Goal: Complete application form: Complete application form

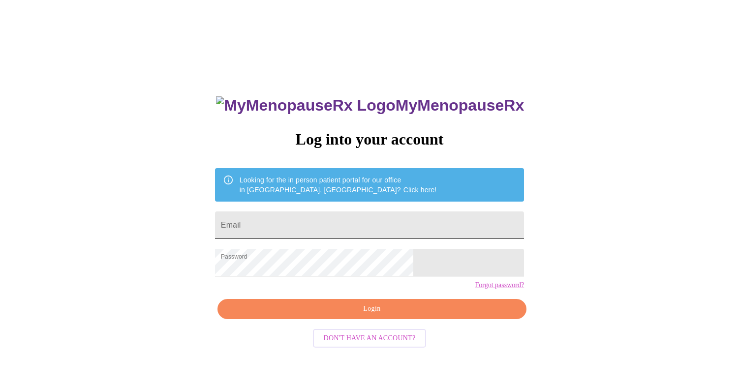
click at [374, 218] on input "Email" at bounding box center [369, 225] width 309 height 28
type input "[EMAIL_ADDRESS][DOMAIN_NAME]"
click at [381, 315] on span "Login" at bounding box center [372, 309] width 286 height 12
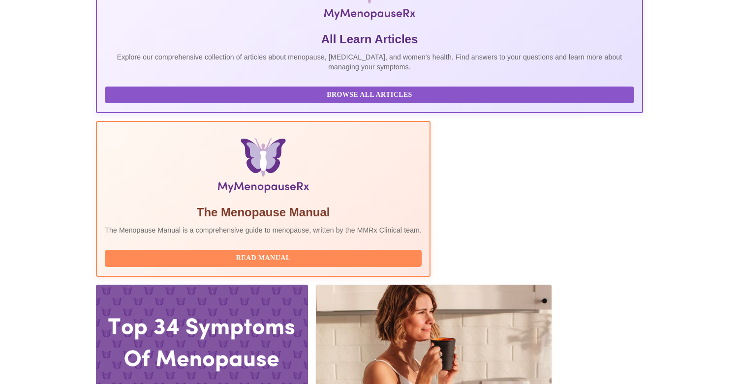
scroll to position [238, 0]
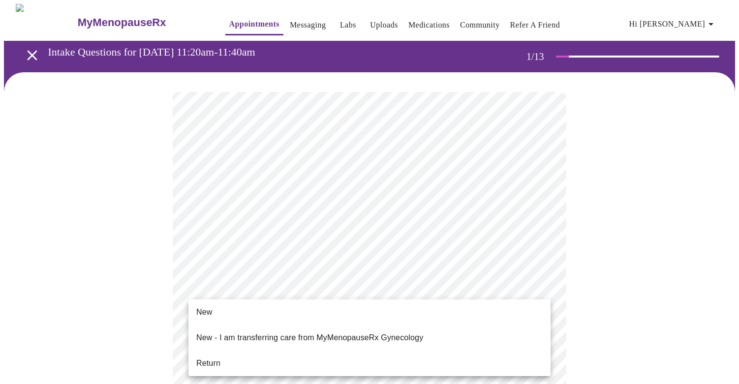
click at [337, 355] on li "Return" at bounding box center [369, 364] width 362 height 18
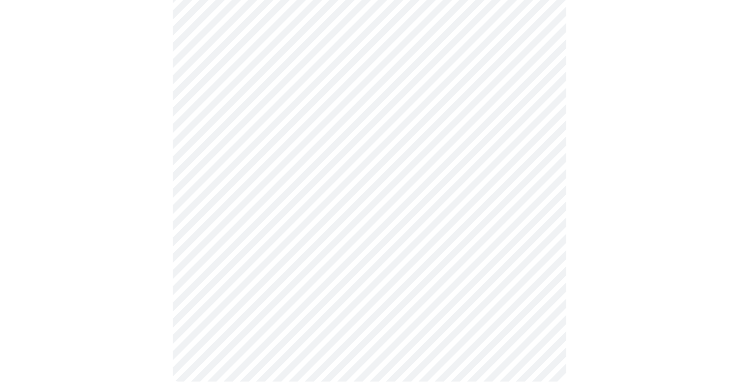
scroll to position [488, 0]
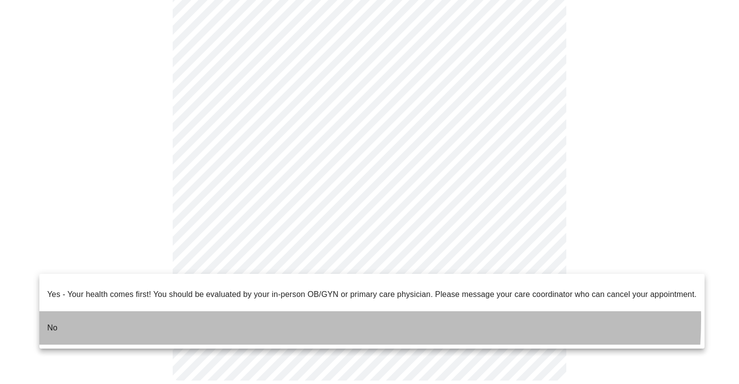
click at [282, 311] on li "No" at bounding box center [371, 327] width 665 height 33
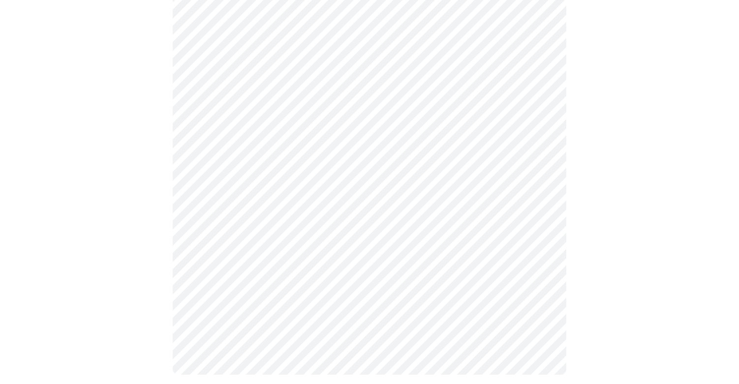
scroll to position [0, 0]
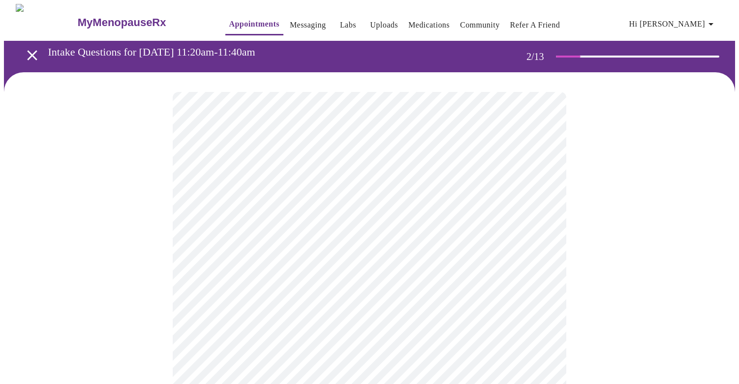
click at [347, 204] on body "MyMenopauseRx Appointments Messaging Labs Uploads Medications Community Refer a…" at bounding box center [369, 299] width 731 height 591
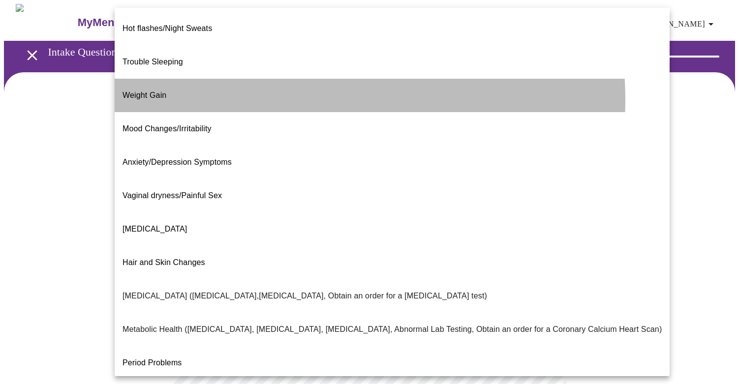
click at [281, 84] on li "Weight Gain" at bounding box center [392, 95] width 555 height 33
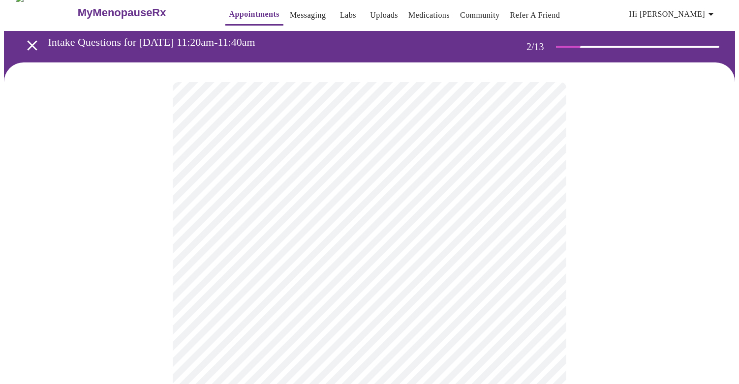
scroll to position [10, 0]
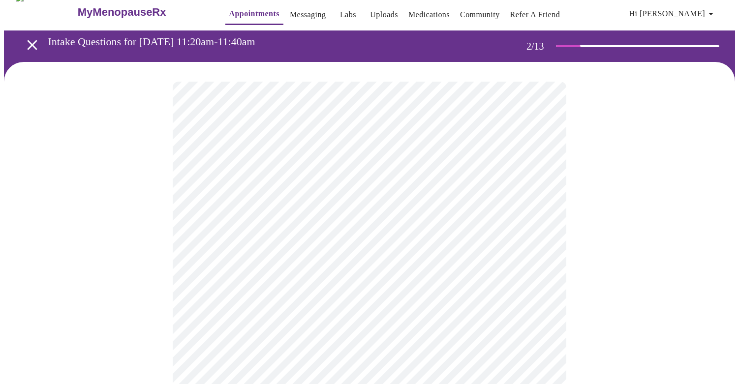
click at [292, 294] on body "MyMenopauseRx Appointments Messaging Labs Uploads Medications Community Refer a…" at bounding box center [369, 286] width 731 height 585
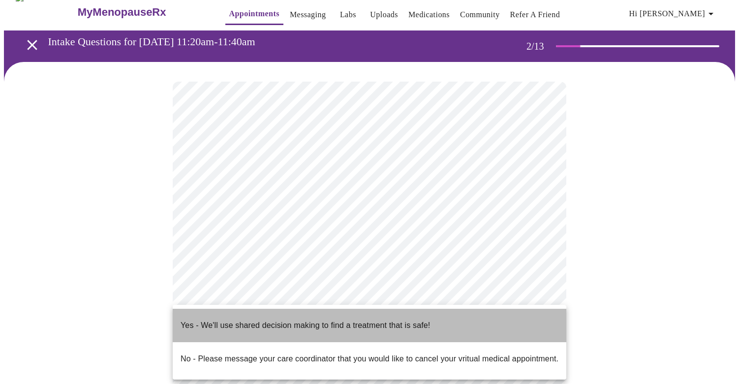
click at [201, 320] on p "Yes - We'll use shared decision making to find a treatment that is safe!" at bounding box center [304, 326] width 249 height 12
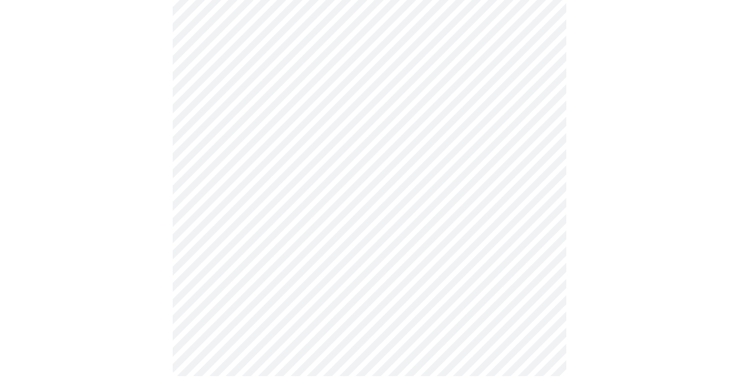
scroll to position [0, 0]
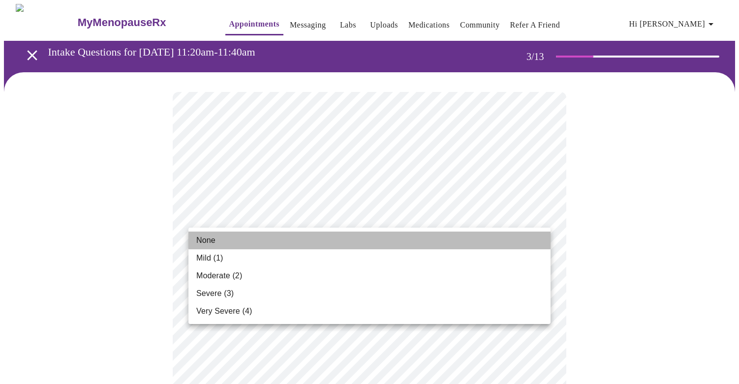
click at [346, 239] on li "None" at bounding box center [369, 241] width 362 height 18
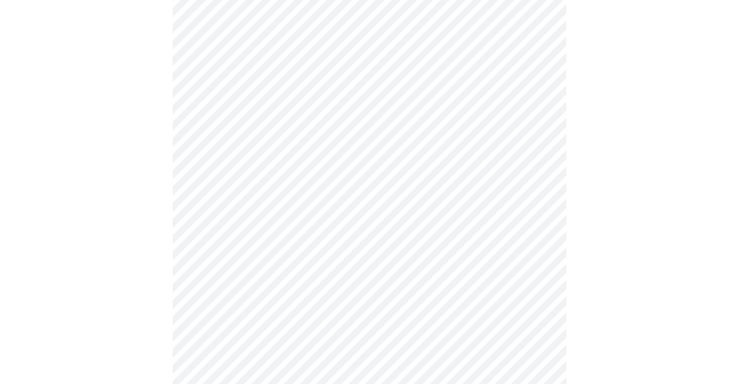
scroll to position [134, 0]
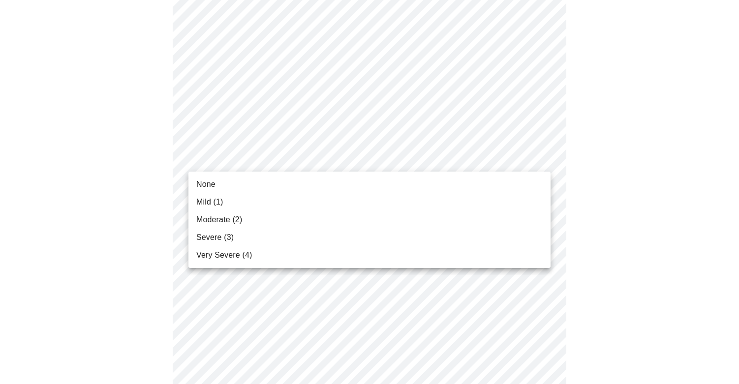
click at [328, 182] on li "None" at bounding box center [369, 185] width 362 height 18
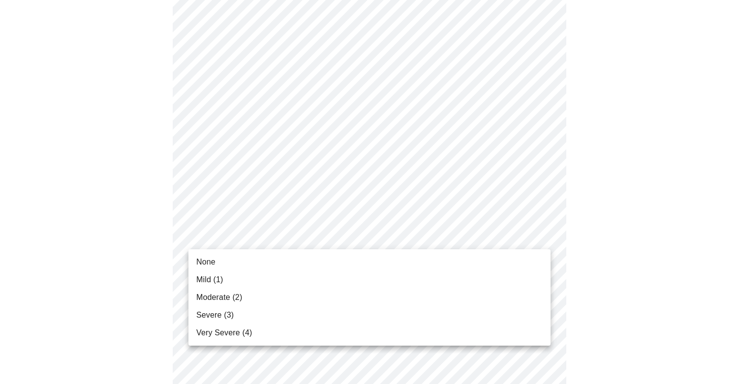
click at [325, 272] on li "Mild (1)" at bounding box center [369, 280] width 362 height 18
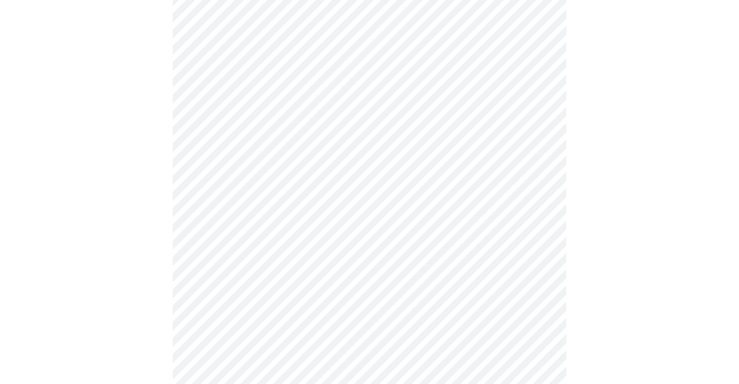
scroll to position [261, 0]
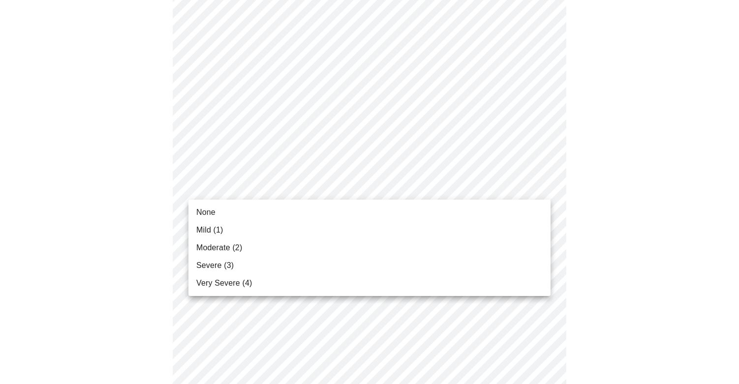
click at [308, 181] on body "MyMenopauseRx Appointments Messaging Labs Uploads Medications Community Refer a…" at bounding box center [369, 376] width 731 height 1267
click at [310, 221] on li "Mild (1)" at bounding box center [369, 230] width 362 height 18
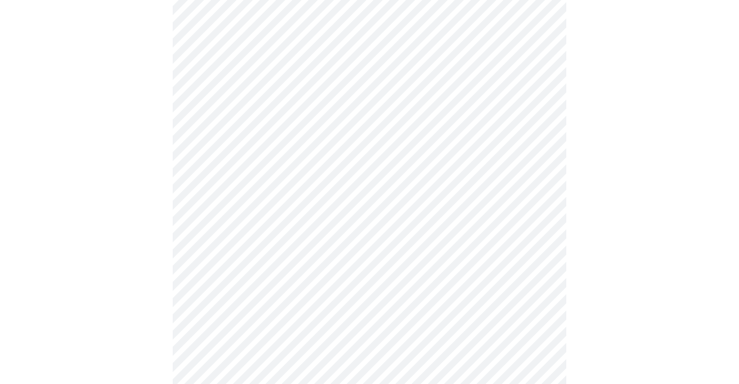
scroll to position [330, 0]
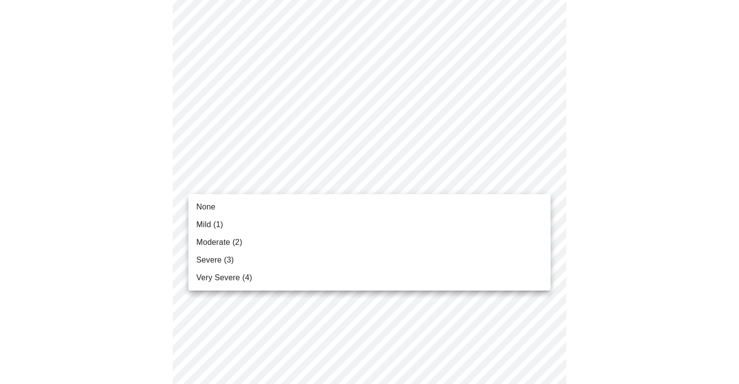
click at [298, 182] on body "MyMenopauseRx Appointments Messaging Labs Uploads Medications Community Refer a…" at bounding box center [369, 299] width 731 height 1253
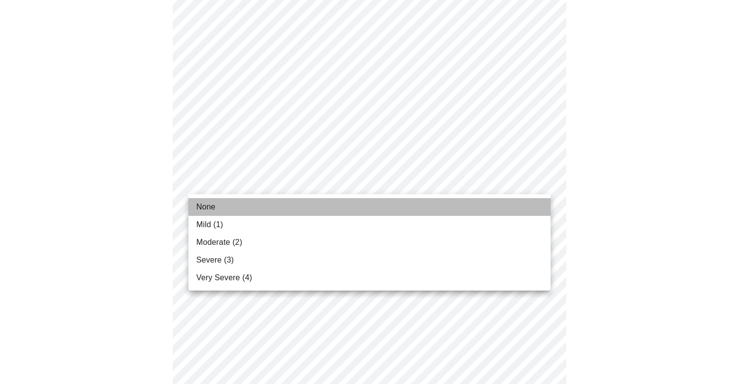
click at [302, 201] on li "None" at bounding box center [369, 207] width 362 height 18
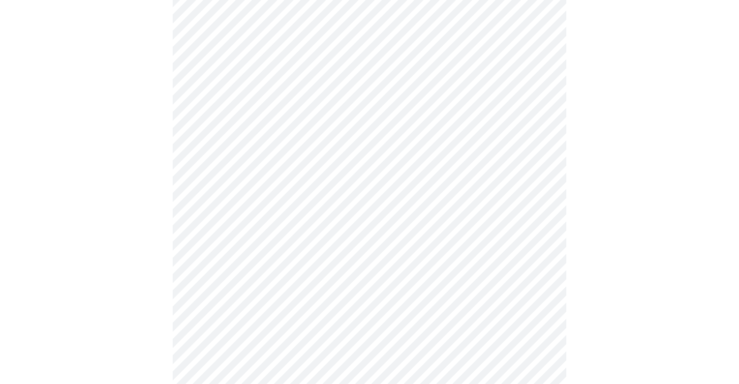
scroll to position [405, 0]
click at [294, 170] on body "MyMenopauseRx Appointments Messaging Labs Uploads Medications Community Refer a…" at bounding box center [369, 218] width 731 height 1239
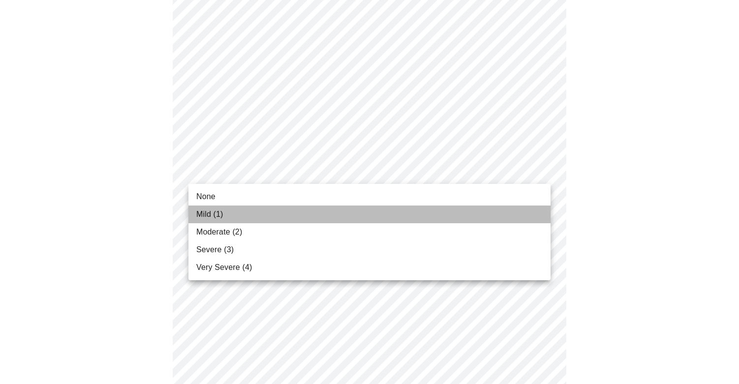
click at [303, 212] on li "Mild (1)" at bounding box center [369, 215] width 362 height 18
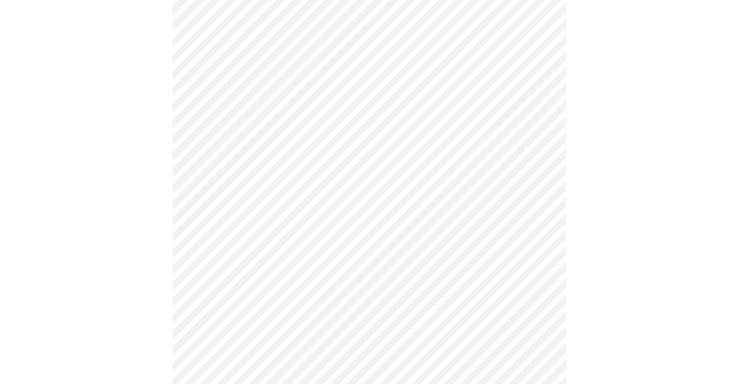
scroll to position [477, 0]
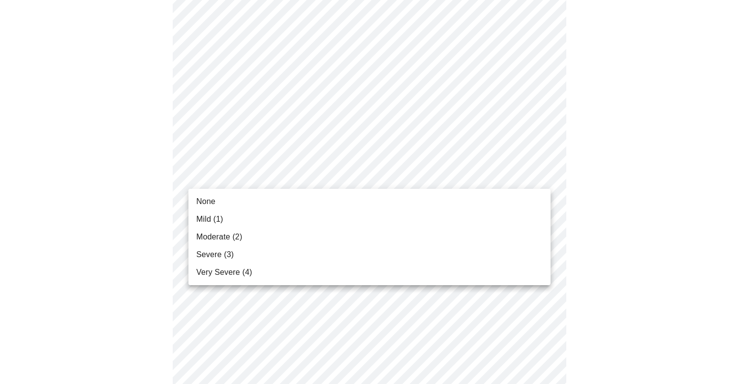
click at [291, 180] on body "MyMenopauseRx Appointments Messaging Labs Uploads Medications Community Refer a…" at bounding box center [369, 138] width 731 height 1225
click at [297, 218] on li "Mild (1)" at bounding box center [369, 219] width 362 height 18
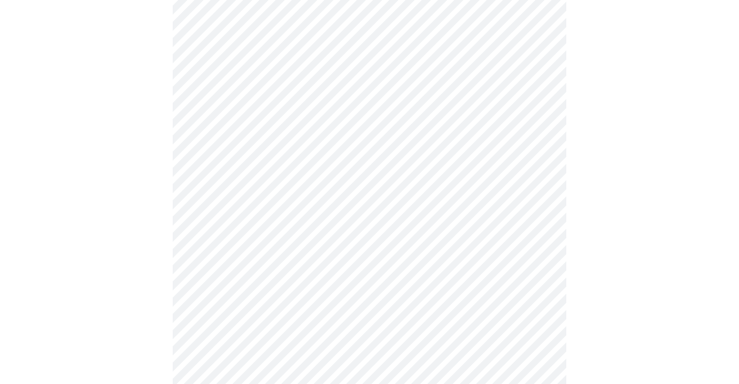
scroll to position [571, 0]
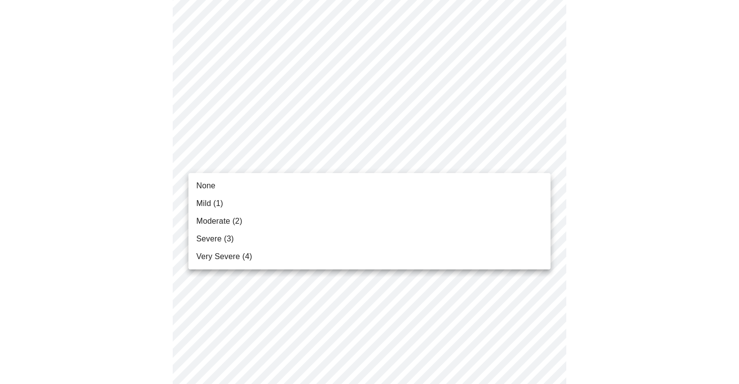
click at [283, 163] on body "MyMenopauseRx Appointments Messaging Labs Uploads Medications Community Refer a…" at bounding box center [369, 39] width 731 height 1212
click at [291, 226] on li "Moderate (2)" at bounding box center [369, 221] width 362 height 18
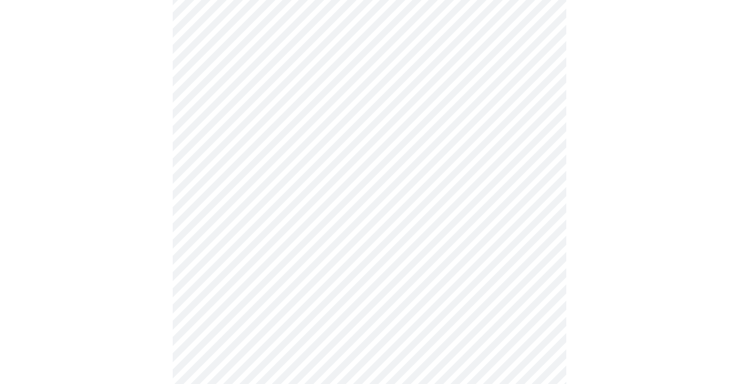
scroll to position [665, 0]
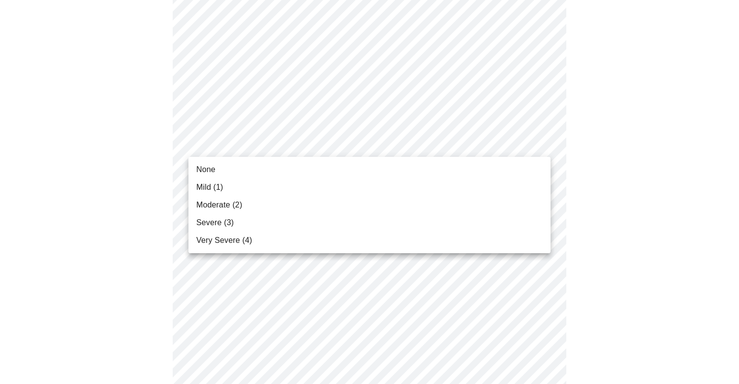
click at [283, 184] on li "Mild (1)" at bounding box center [369, 187] width 362 height 18
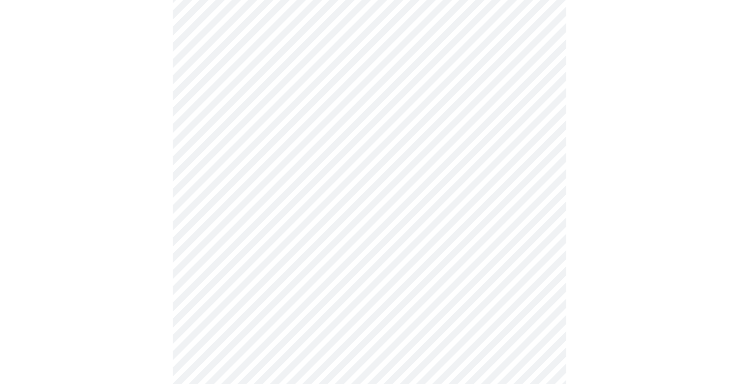
scroll to position [751, 0]
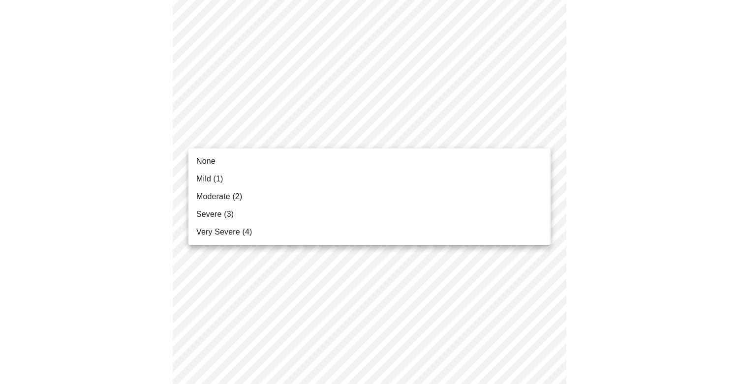
click at [277, 186] on li "Mild (1)" at bounding box center [369, 179] width 362 height 18
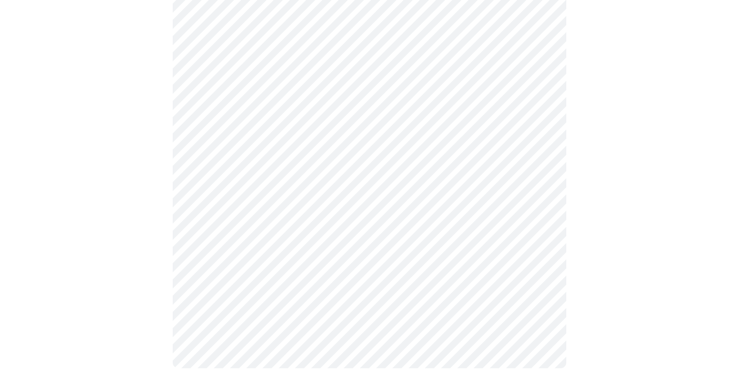
scroll to position [786, 0]
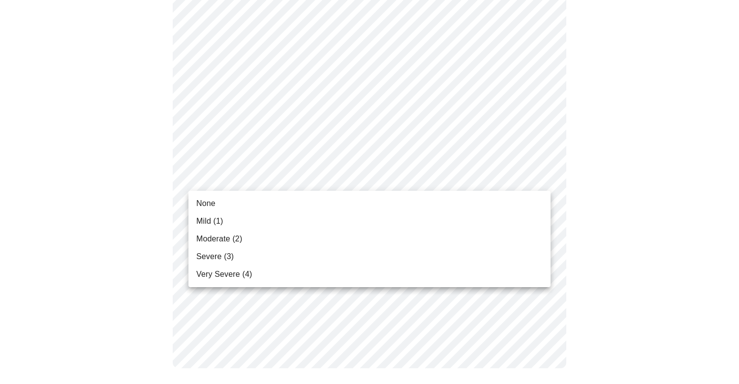
click at [276, 199] on li "None" at bounding box center [369, 204] width 362 height 18
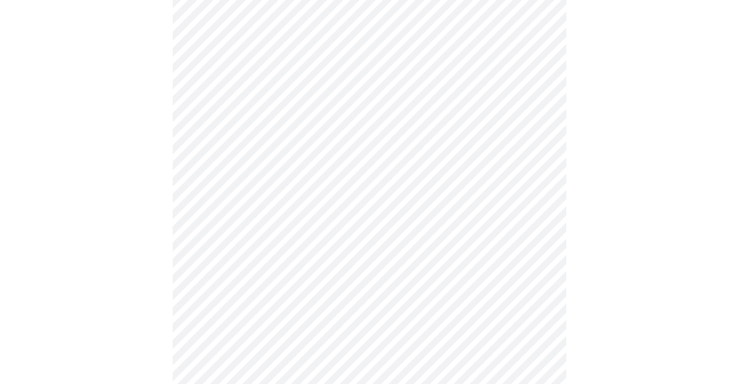
scroll to position [418, 0]
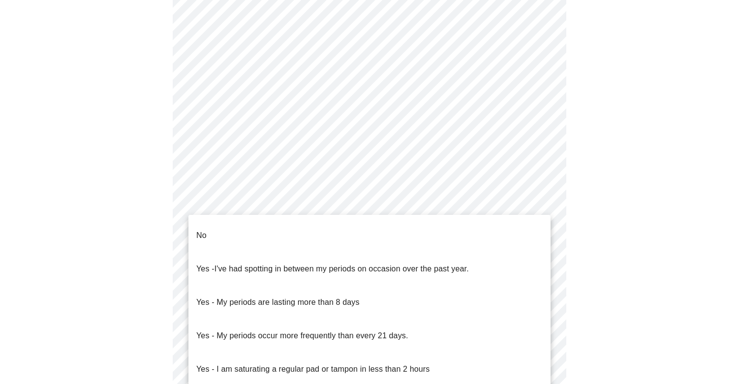
click at [321, 201] on body "MyMenopauseRx Appointments Messaging Labs Uploads Medications Community Refer a…" at bounding box center [369, 82] width 731 height 992
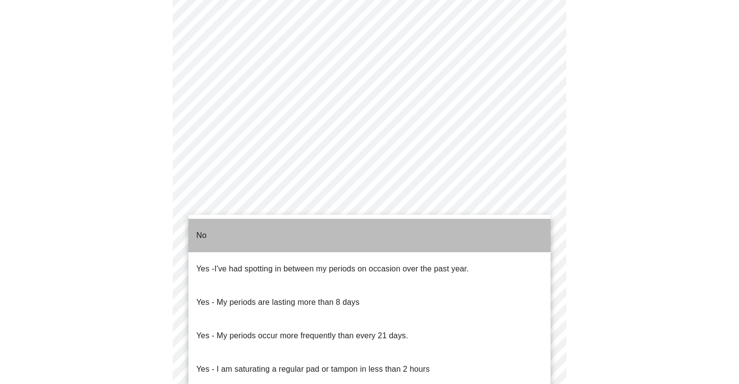
click at [321, 232] on li "No" at bounding box center [369, 235] width 362 height 33
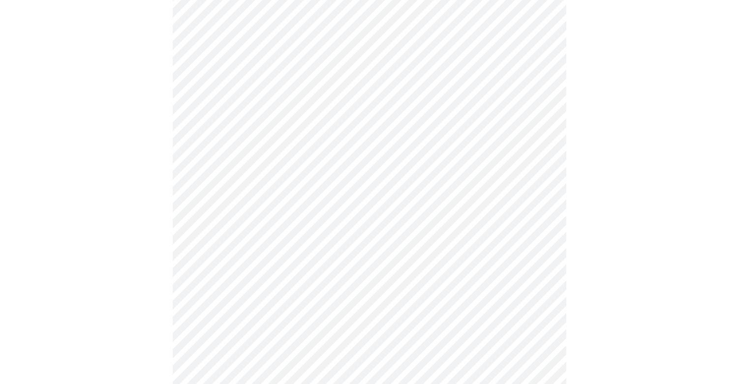
scroll to position [507, 0]
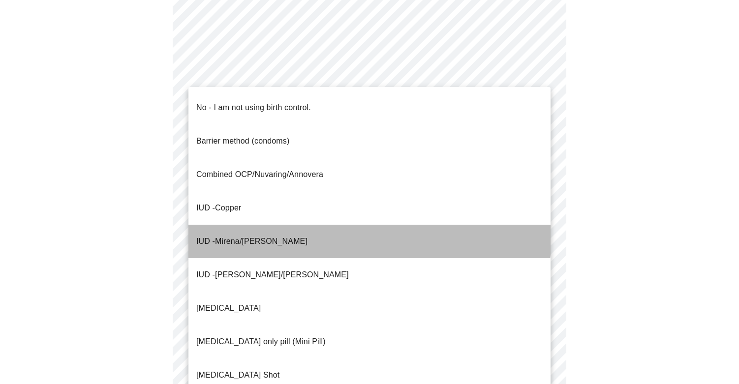
click at [297, 225] on li "IUD - Mirena/[PERSON_NAME]" at bounding box center [369, 241] width 362 height 33
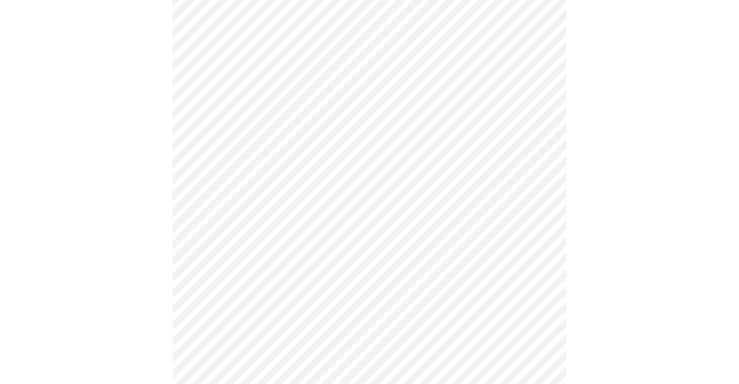
scroll to position [596, 0]
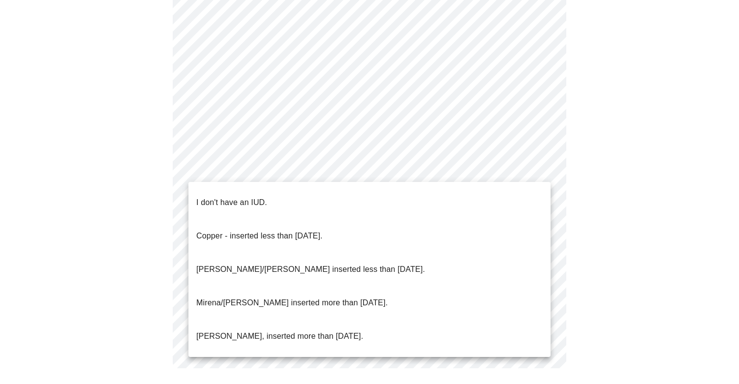
click at [303, 286] on li "Mirena/[PERSON_NAME] inserted more than [DATE]." at bounding box center [369, 302] width 362 height 33
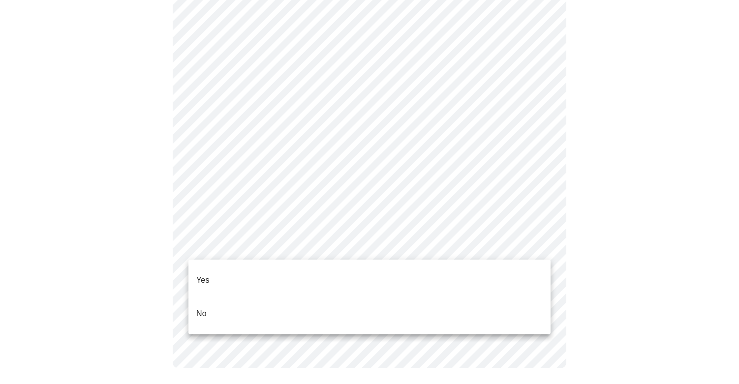
click at [302, 264] on li "Yes" at bounding box center [369, 280] width 362 height 33
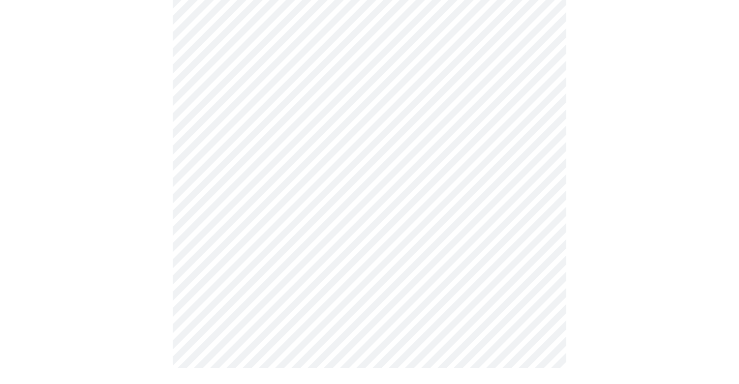
scroll to position [0, 0]
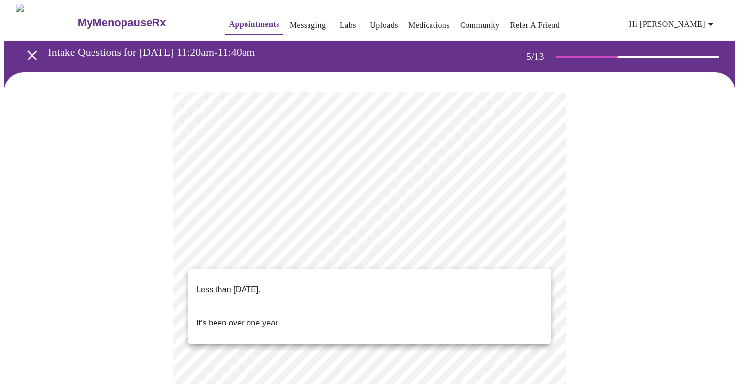
click at [320, 292] on li "Less than [DATE]." at bounding box center [369, 289] width 362 height 33
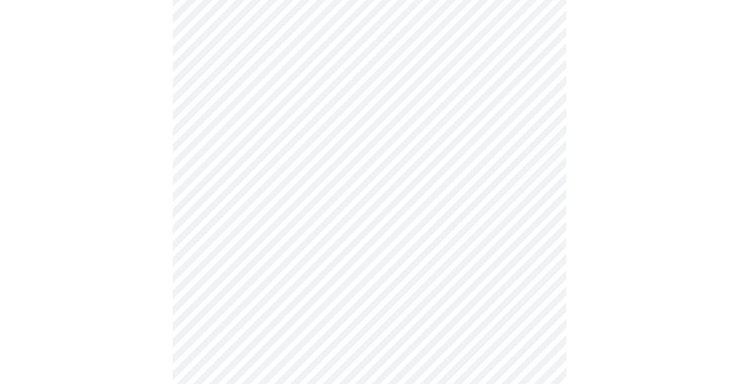
scroll to position [126, 0]
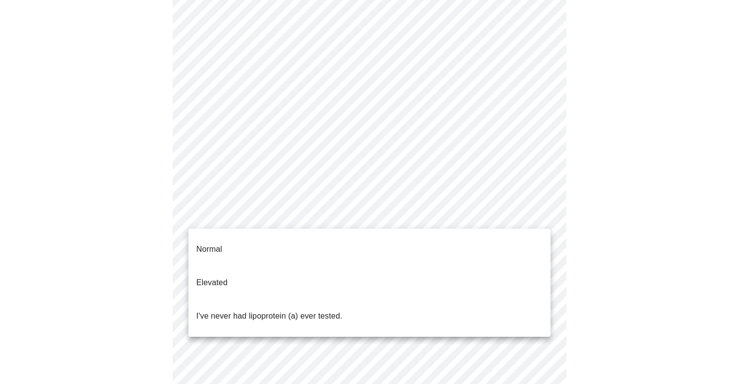
click at [303, 215] on body "MyMenopauseRx Appointments Messaging Labs Uploads Medications Community Refer a…" at bounding box center [369, 273] width 731 height 791
click at [303, 229] on ul "Normal Elevated I've never had lipoprotein (a) ever tested." at bounding box center [369, 283] width 362 height 108
click at [303, 236] on li "Normal" at bounding box center [369, 249] width 362 height 33
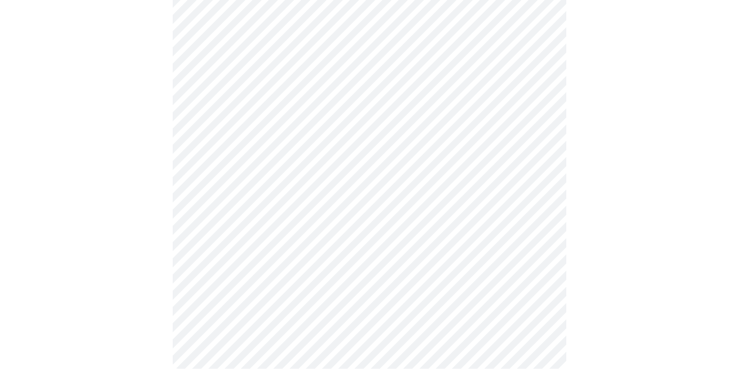
scroll to position [0, 0]
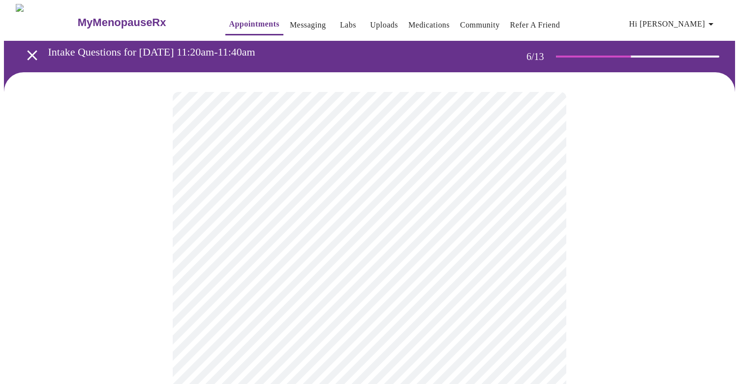
click at [315, 284] on body "MyMenopauseRx Appointments Messaging Labs Uploads Medications Community Refer a…" at bounding box center [369, 266] width 731 height 525
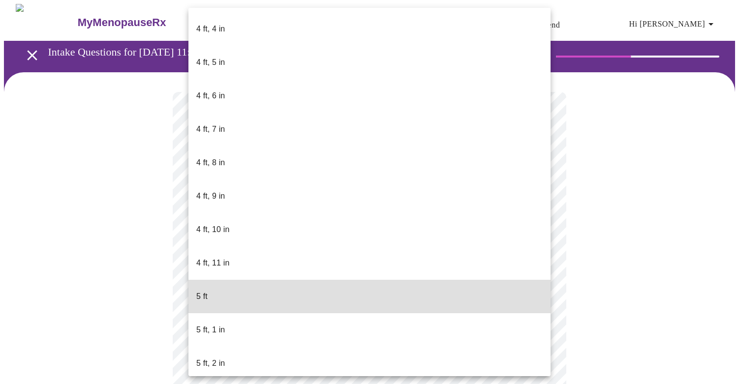
scroll to position [545, 0]
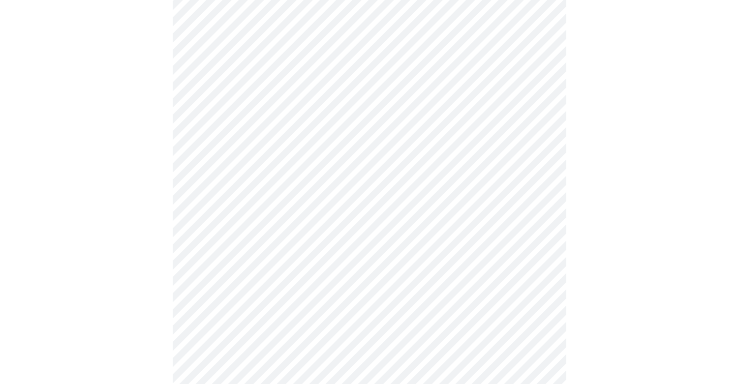
scroll to position [2560, 0]
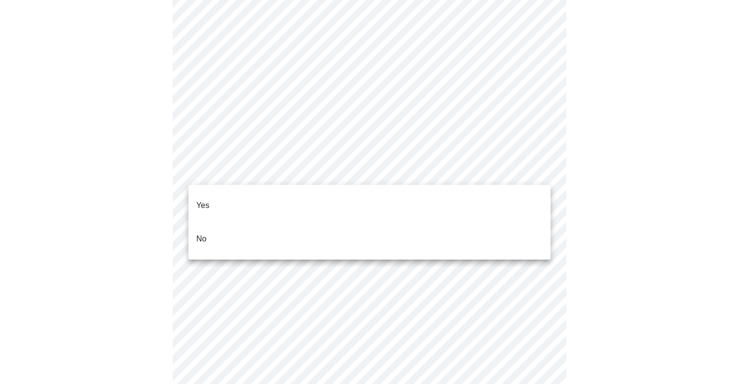
click at [229, 222] on li "No" at bounding box center [369, 238] width 362 height 33
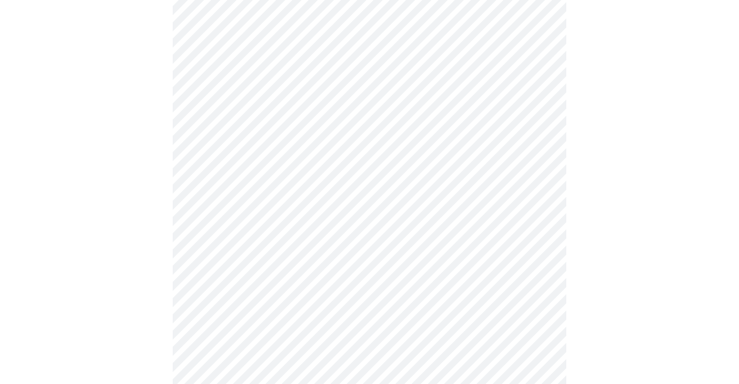
scroll to position [525, 0]
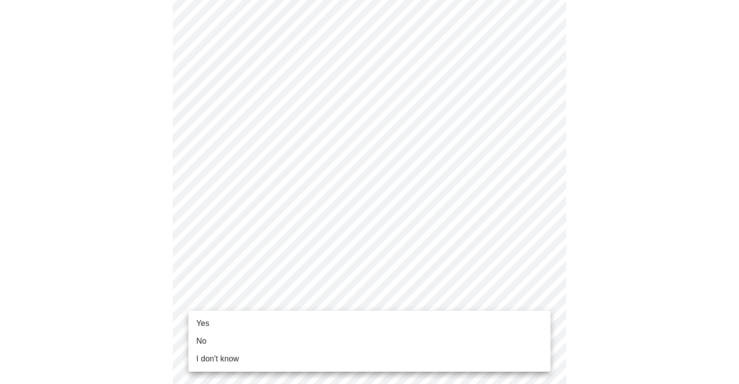
click at [270, 320] on li "Yes" at bounding box center [369, 324] width 362 height 18
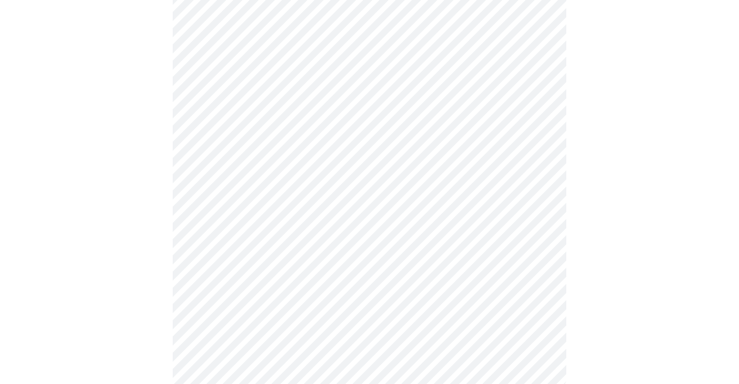
scroll to position [0, 0]
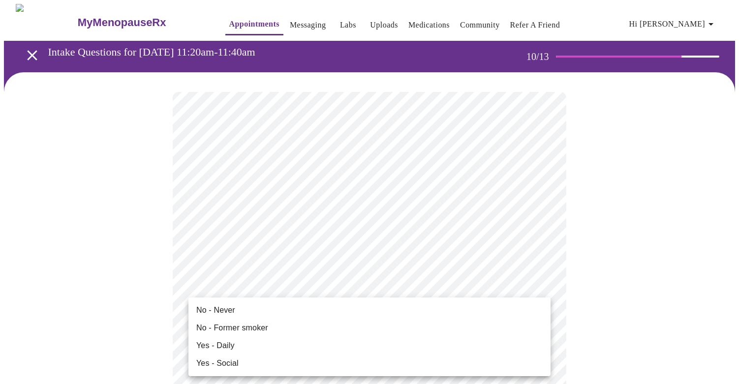
click at [151, 294] on div at bounding box center [369, 192] width 739 height 384
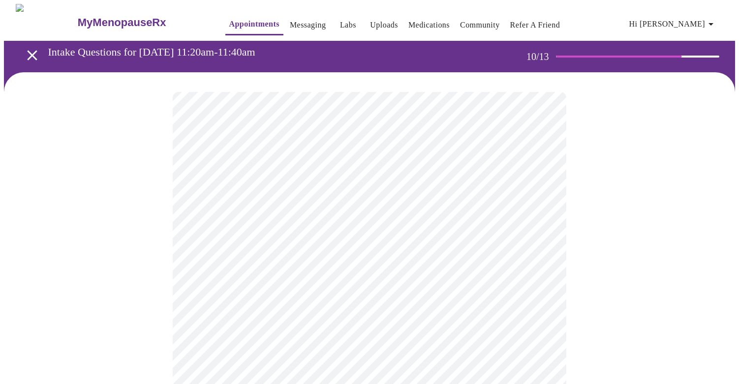
scroll to position [91, 0]
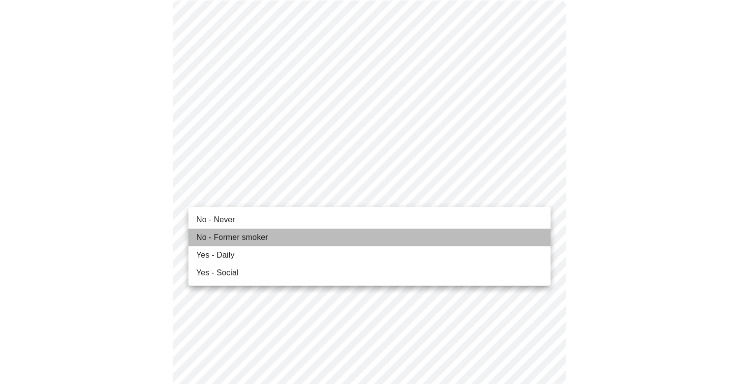
click at [230, 239] on span "No - Former smoker" at bounding box center [232, 238] width 72 height 12
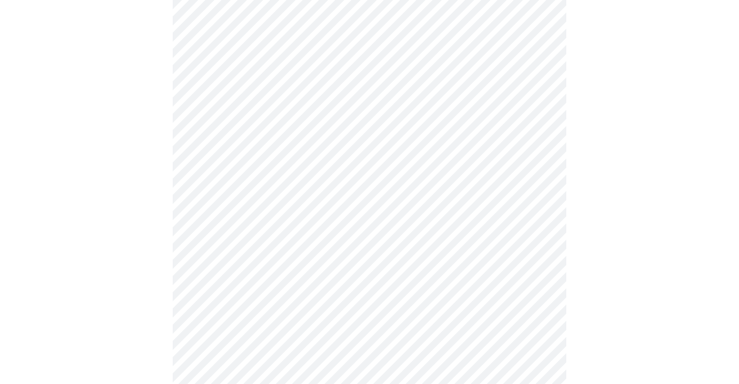
scroll to position [792, 0]
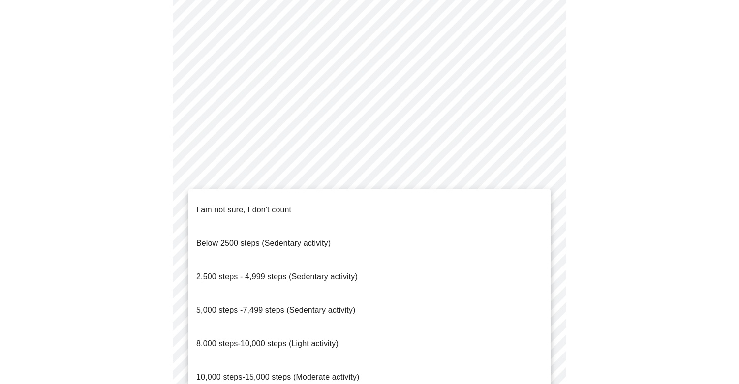
click at [265, 363] on span "10,000 steps-15,000 steps (Moderate activity)" at bounding box center [277, 377] width 163 height 28
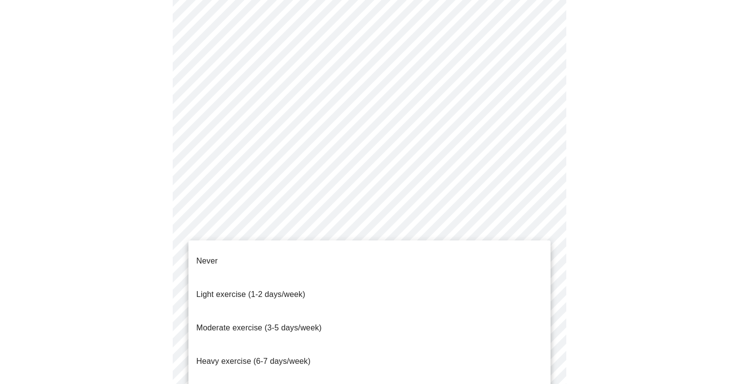
click at [250, 322] on p "Moderate exercise (3-5 days/week)" at bounding box center [258, 328] width 125 height 12
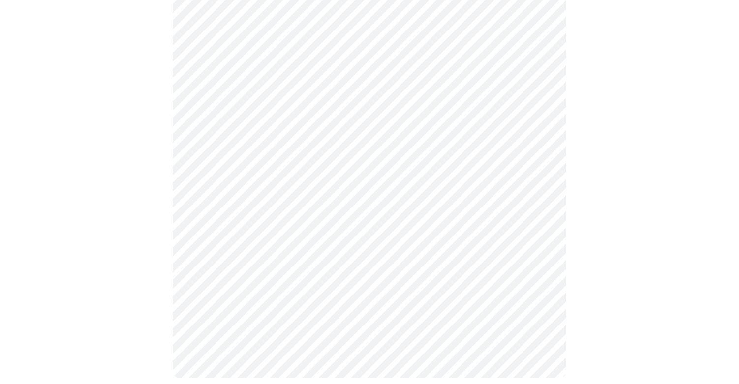
scroll to position [892, 0]
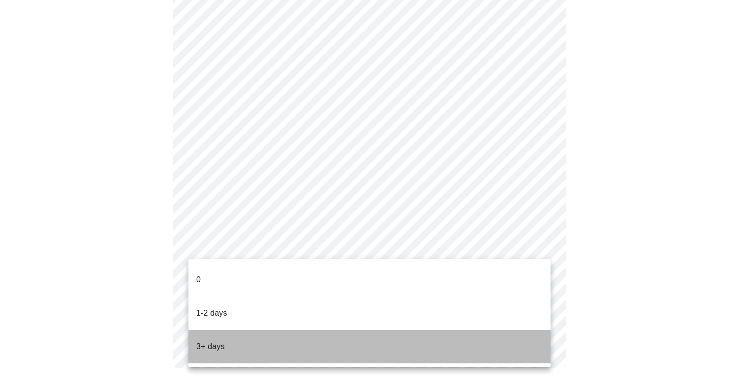
click at [242, 330] on li "3+ days" at bounding box center [369, 346] width 362 height 33
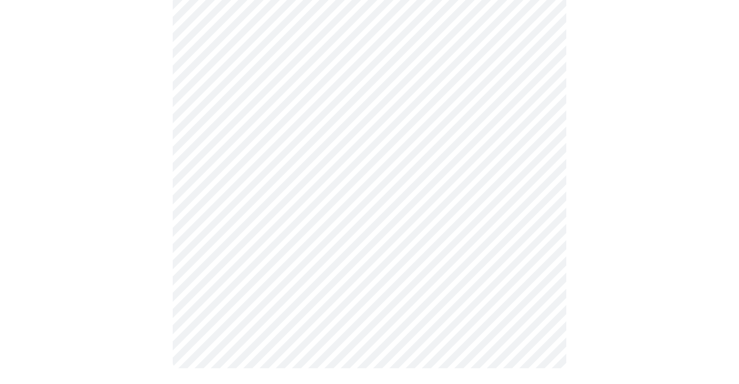
scroll to position [0, 0]
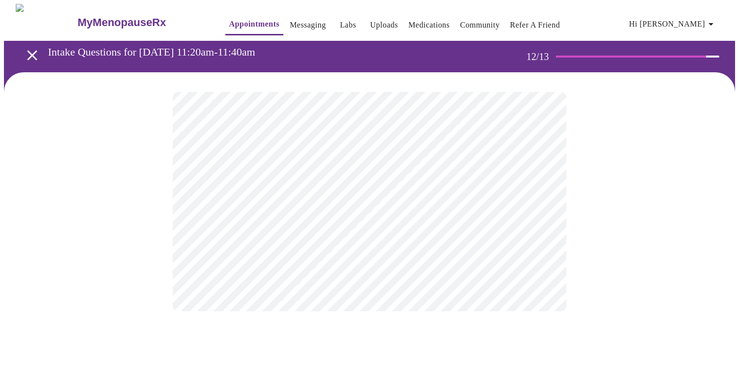
click at [315, 203] on body "MyMenopauseRx Appointments Messaging Labs Uploads Medications Community Refer a…" at bounding box center [369, 167] width 731 height 327
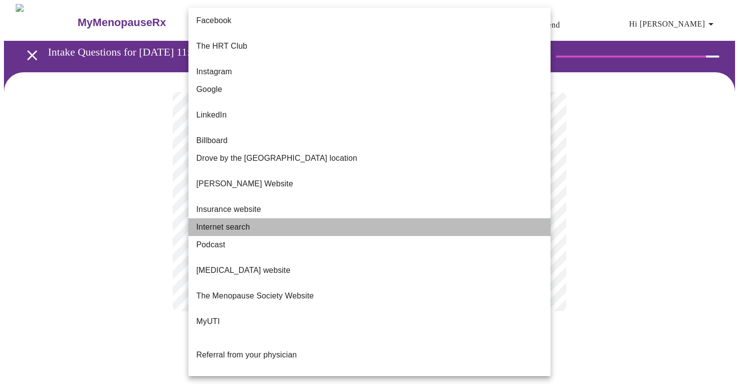
click at [315, 218] on li "Internet search" at bounding box center [369, 227] width 362 height 18
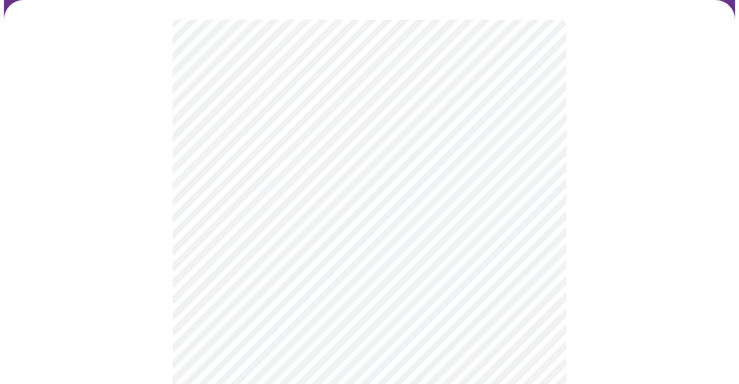
scroll to position [87, 0]
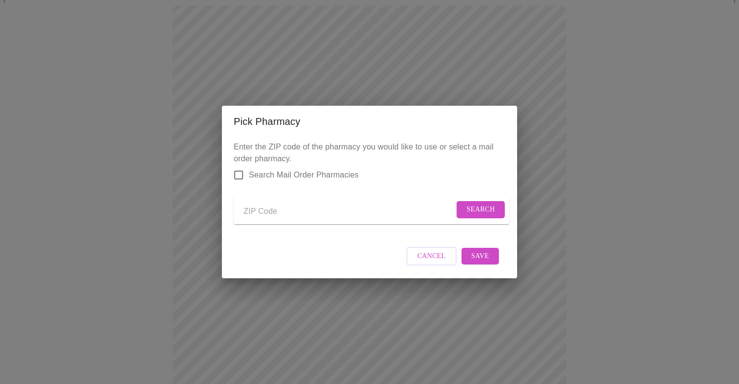
click at [287, 214] on input "Send a message to your care team" at bounding box center [348, 212] width 210 height 16
type input "7"
type input "60441"
click at [493, 211] on button "Search" at bounding box center [480, 209] width 48 height 17
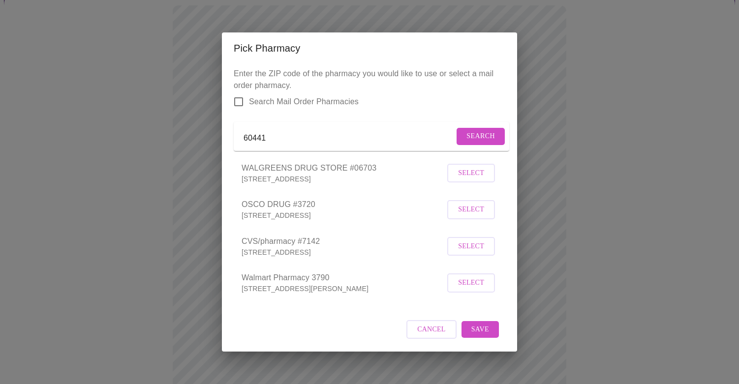
click at [467, 289] on span "Select" at bounding box center [471, 283] width 26 height 12
click at [476, 335] on span "Save" at bounding box center [480, 329] width 18 height 12
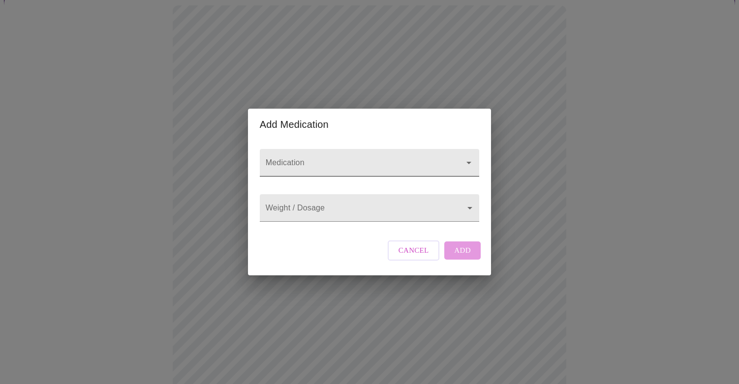
click at [346, 159] on input "Medication" at bounding box center [355, 167] width 183 height 18
click at [338, 158] on input "Medication" at bounding box center [355, 167] width 183 height 18
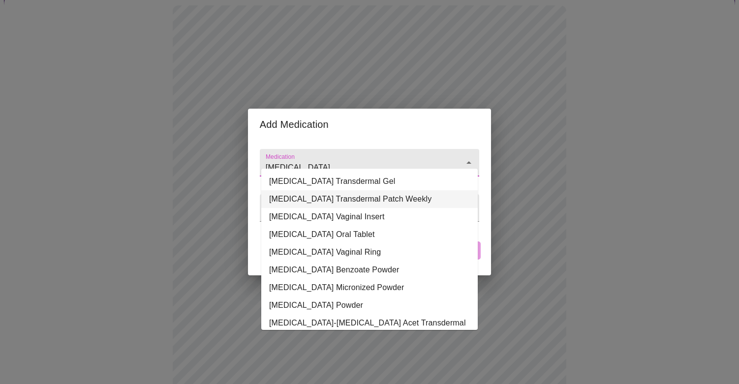
click at [384, 197] on li "[MEDICAL_DATA] Transdermal Patch Weekly" at bounding box center [369, 199] width 216 height 18
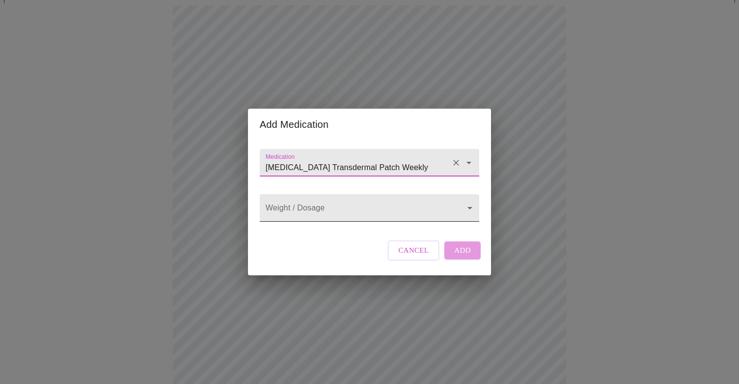
type input "[MEDICAL_DATA] Transdermal Patch Weekly"
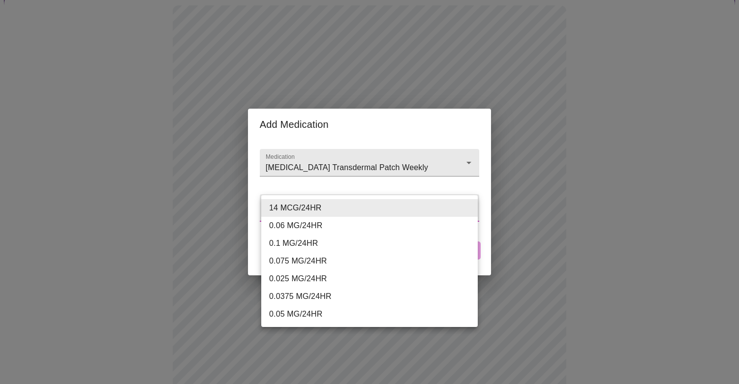
click at [377, 211] on body "MyMenopauseRx Appointments Messaging Labs Uploads Medications Community Refer a…" at bounding box center [369, 287] width 731 height 740
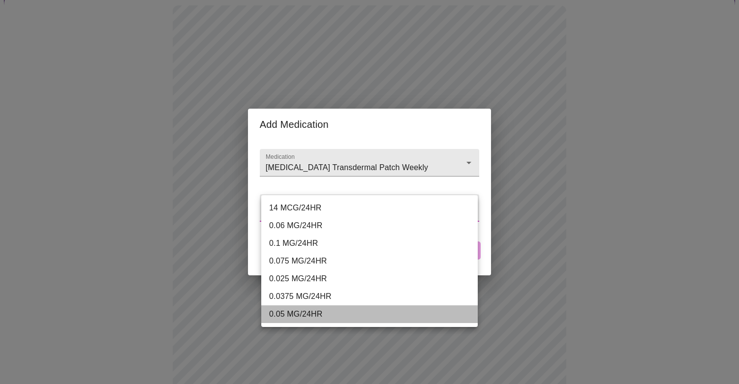
click at [378, 311] on li "0.05 MG/24HR" at bounding box center [369, 314] width 216 height 18
type input "0.05 MG/24HR"
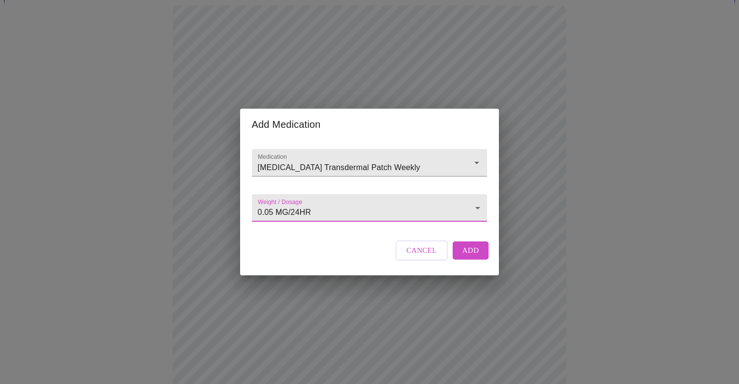
click at [471, 257] on span "Add" at bounding box center [470, 250] width 17 height 13
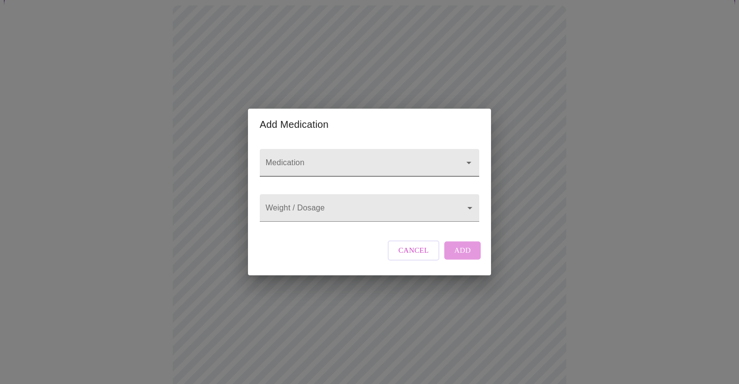
click at [326, 158] on input "Medication" at bounding box center [355, 167] width 183 height 18
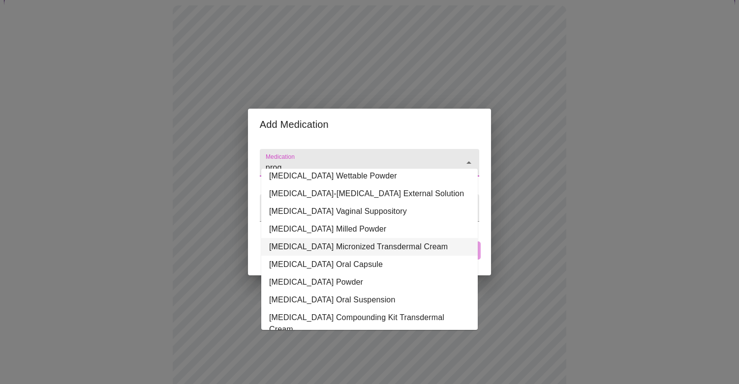
scroll to position [60, 0]
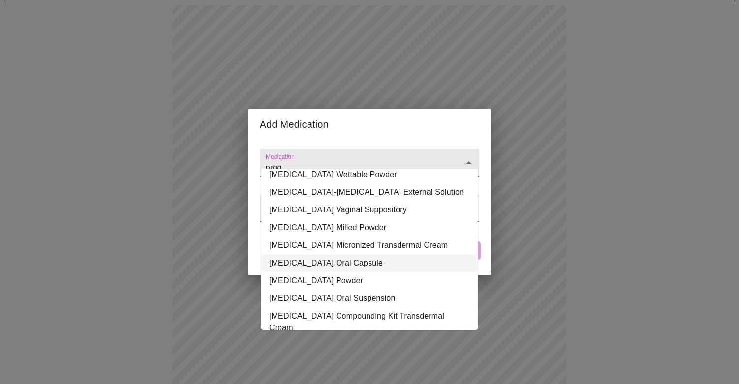
click at [318, 262] on li "[MEDICAL_DATA] Oral Capsule" at bounding box center [369, 263] width 216 height 18
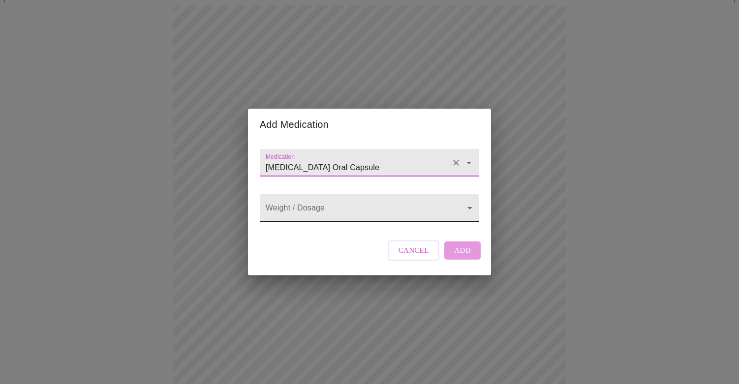
type input "[MEDICAL_DATA] Oral Capsule"
click at [302, 210] on body "MyMenopauseRx Appointments Messaging Labs Uploads Medications Community Refer a…" at bounding box center [369, 297] width 731 height 761
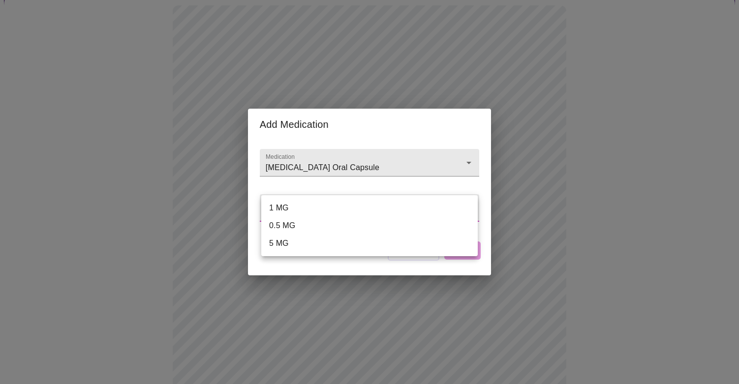
click at [307, 209] on li "1 MG" at bounding box center [369, 208] width 216 height 18
type input "1 MG"
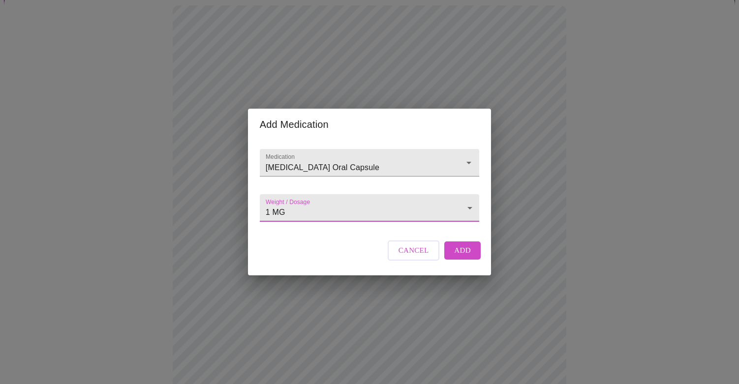
click at [466, 257] on span "Add" at bounding box center [462, 250] width 17 height 13
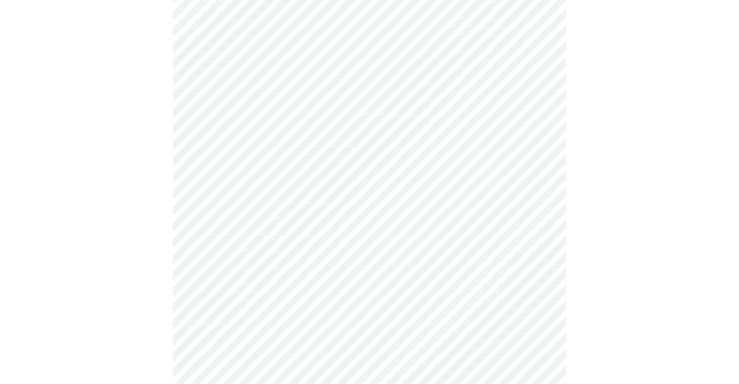
scroll to position [345, 0]
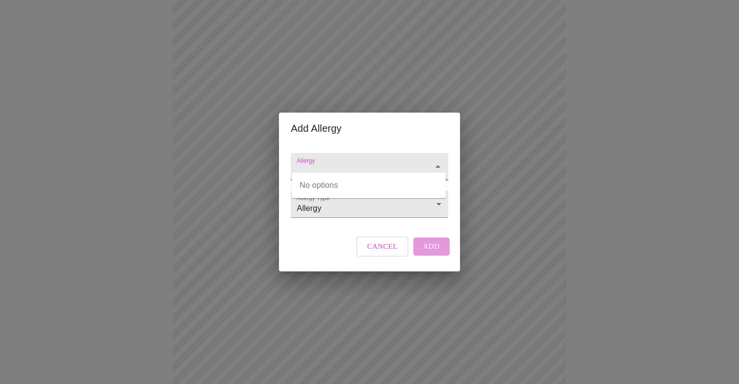
click at [358, 162] on input "Allergy" at bounding box center [355, 171] width 121 height 18
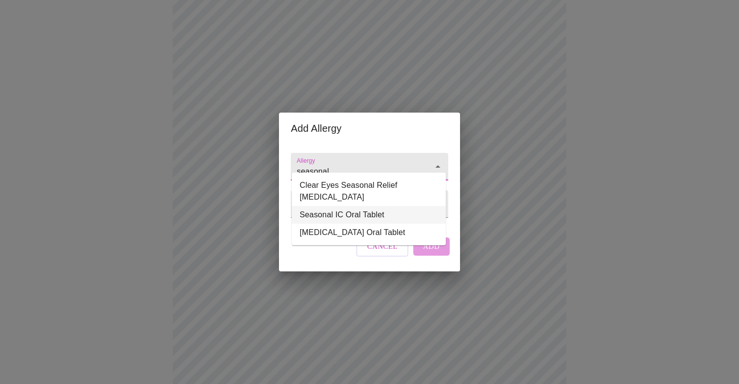
click at [356, 219] on li "Seasonal IC Oral Tablet" at bounding box center [369, 215] width 154 height 18
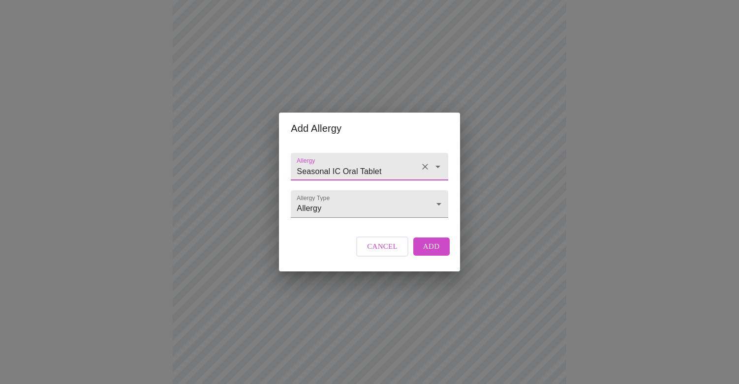
type input "Seasonal IC Oral Tablet"
click at [432, 253] on span "Add" at bounding box center [431, 246] width 17 height 13
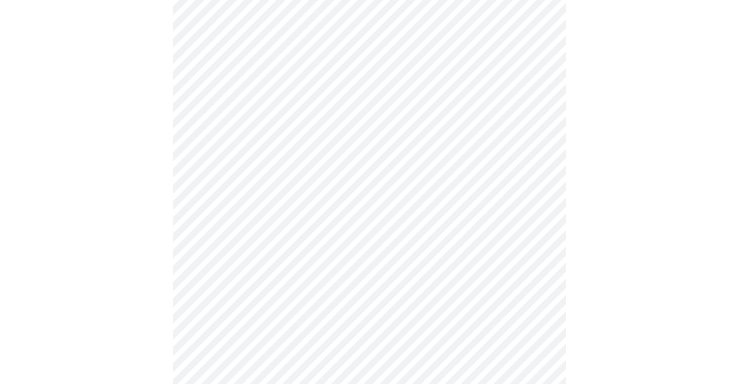
scroll to position [394, 0]
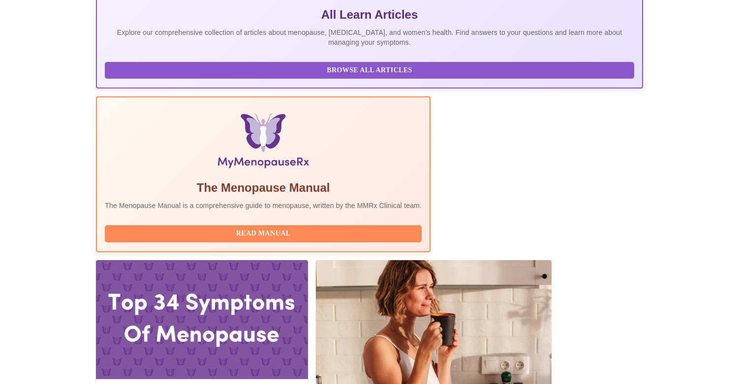
scroll to position [252, 0]
